Goal: Complete application form

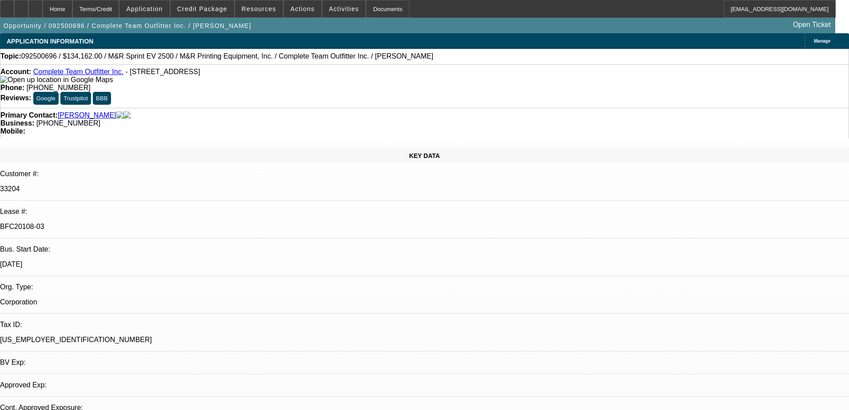
select select "0"
select select "2"
select select "0"
select select "2"
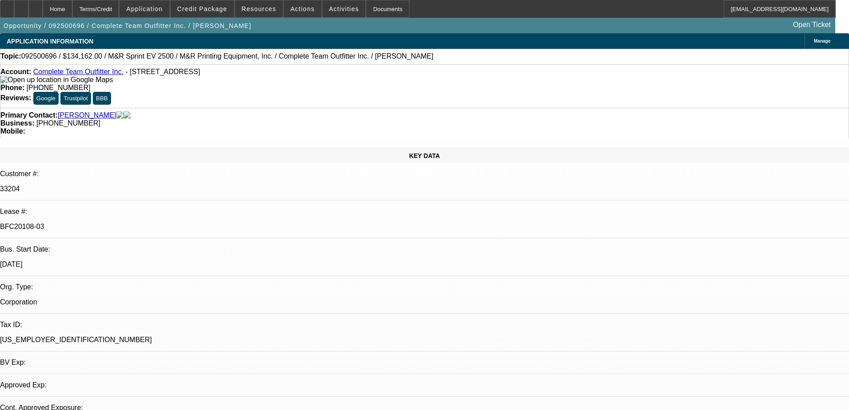
select select "0"
select select "2"
select select "0"
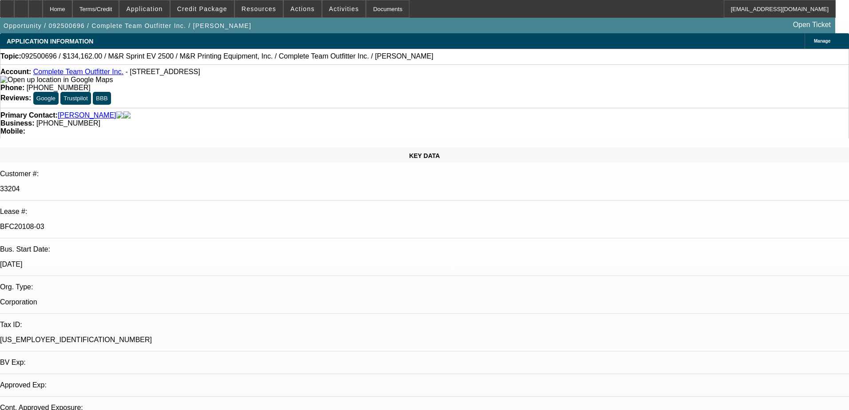
select select "2"
select select "0"
select select "1"
select select "2"
select select "6"
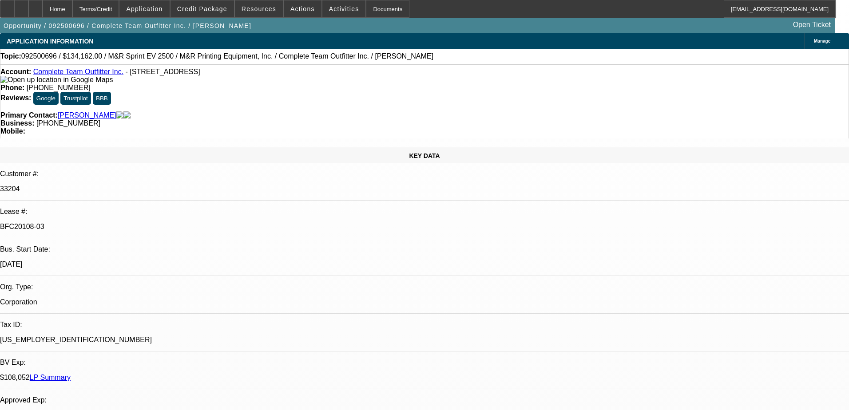
select select "1"
select select "2"
select select "6"
select select "1"
select select "2"
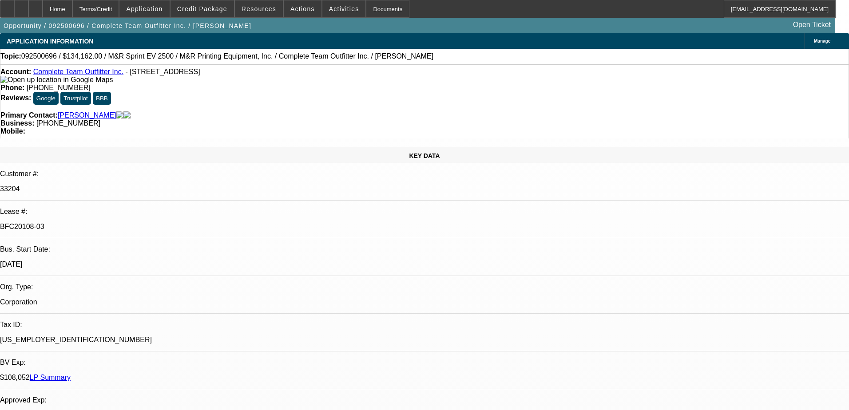
select select "6"
select select "1"
select select "2"
select select "6"
